Goal: Task Accomplishment & Management: Use online tool/utility

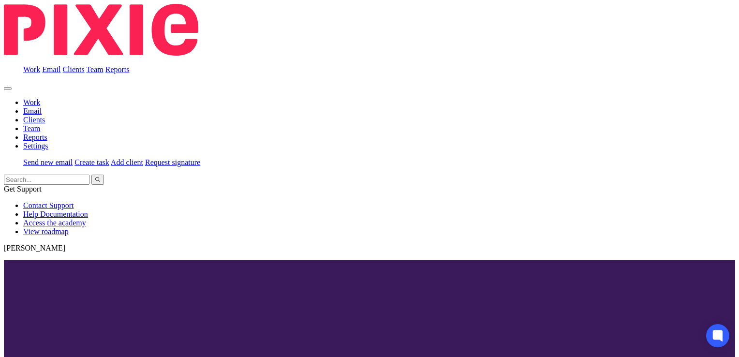
scroll to position [48, 0]
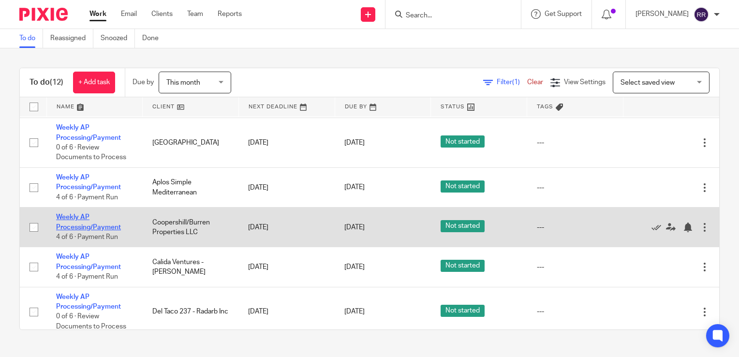
click at [109, 225] on link "Weekly AP Processing/Payment" at bounding box center [88, 222] width 65 height 16
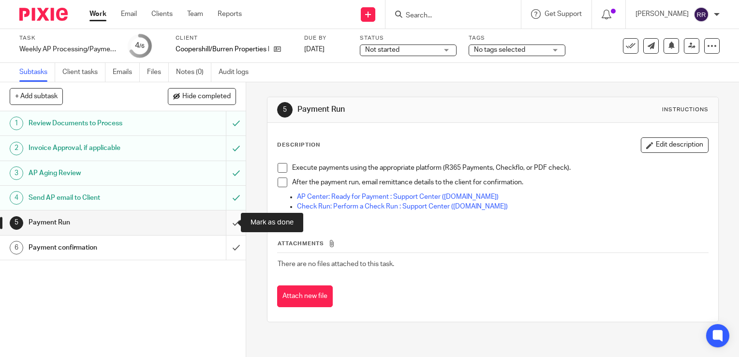
click at [227, 222] on input "submit" at bounding box center [123, 222] width 246 height 24
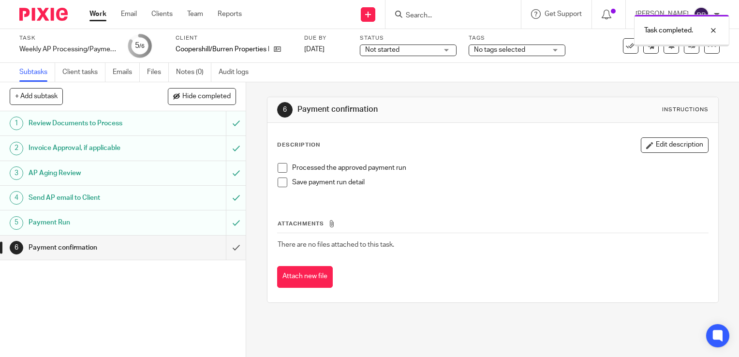
click at [227, 244] on input "submit" at bounding box center [123, 248] width 246 height 24
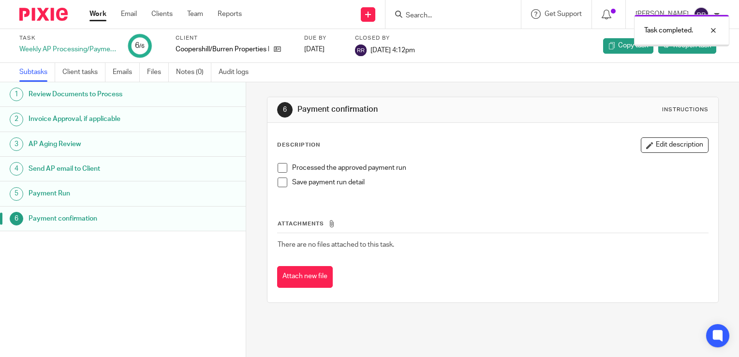
click at [97, 15] on link "Work" at bounding box center [97, 14] width 17 height 10
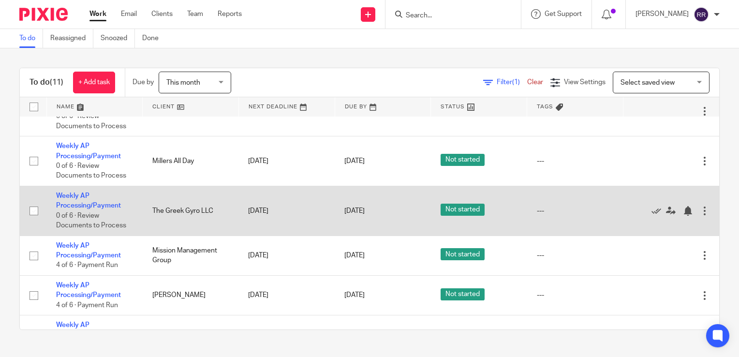
scroll to position [242, 0]
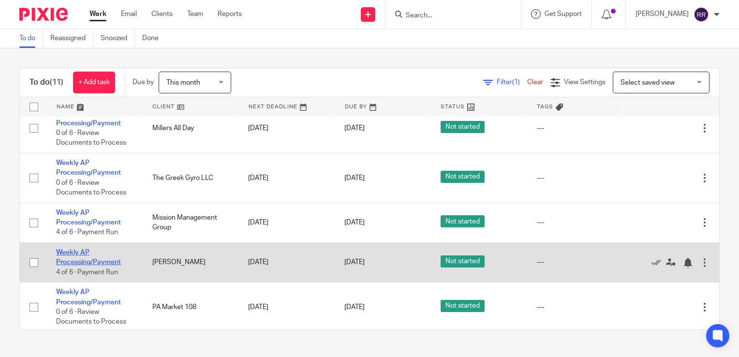
click at [108, 262] on link "Weekly AP Processing/Payment" at bounding box center [88, 257] width 65 height 16
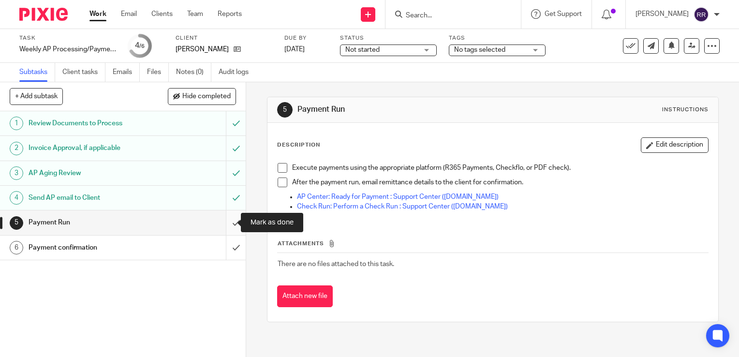
click at [229, 225] on input "submit" at bounding box center [123, 222] width 246 height 24
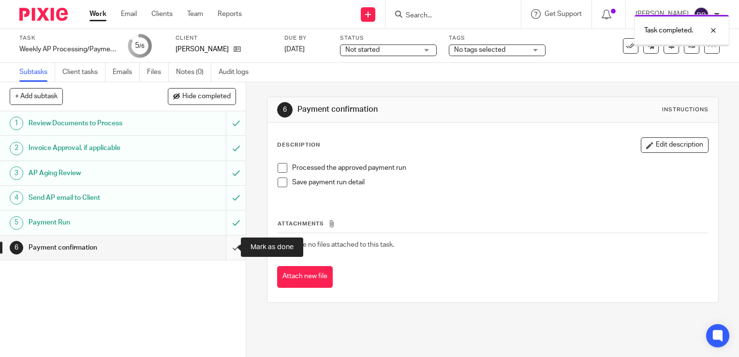
click at [226, 244] on input "submit" at bounding box center [123, 248] width 246 height 24
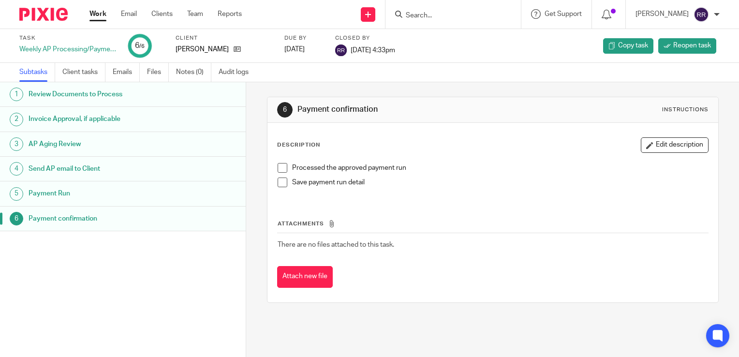
click at [103, 15] on link "Work" at bounding box center [97, 14] width 17 height 10
